Goal: Information Seeking & Learning: Find specific fact

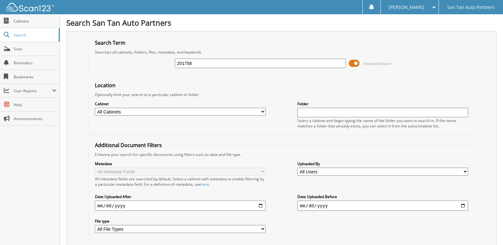
type input "201758"
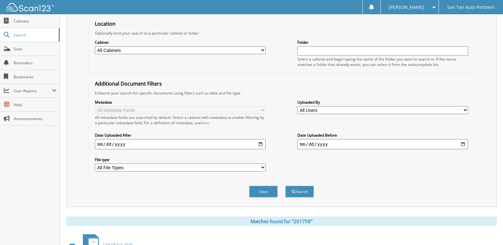
scroll to position [126, 0]
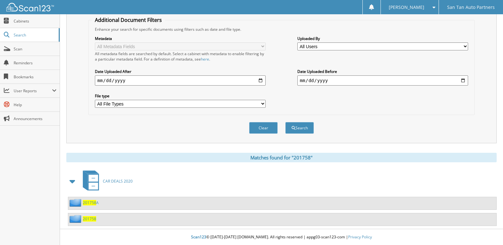
click at [92, 219] on span "201758" at bounding box center [89, 218] width 13 height 5
